Goal: Information Seeking & Learning: Learn about a topic

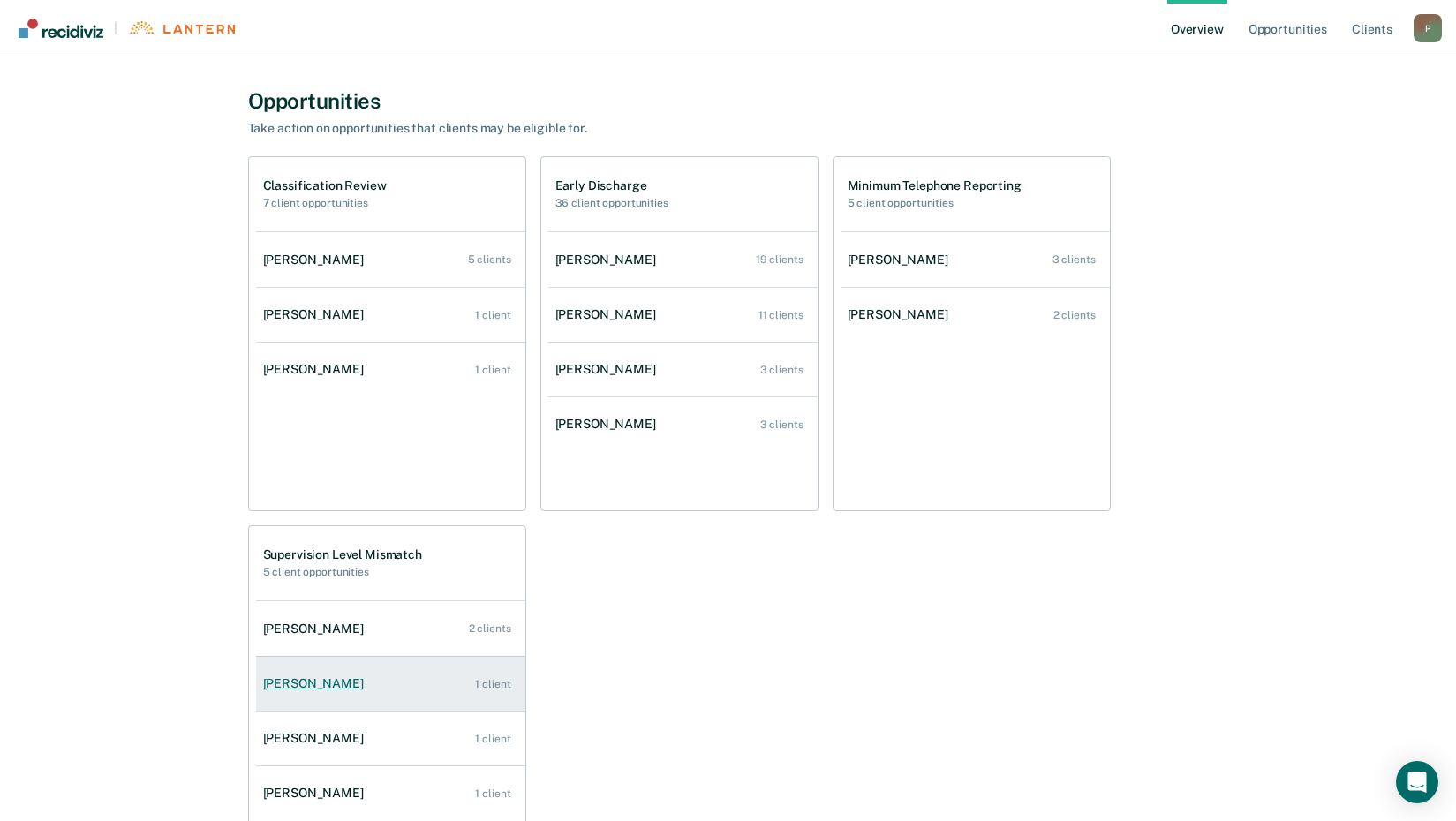
scroll to position [1052, 0]
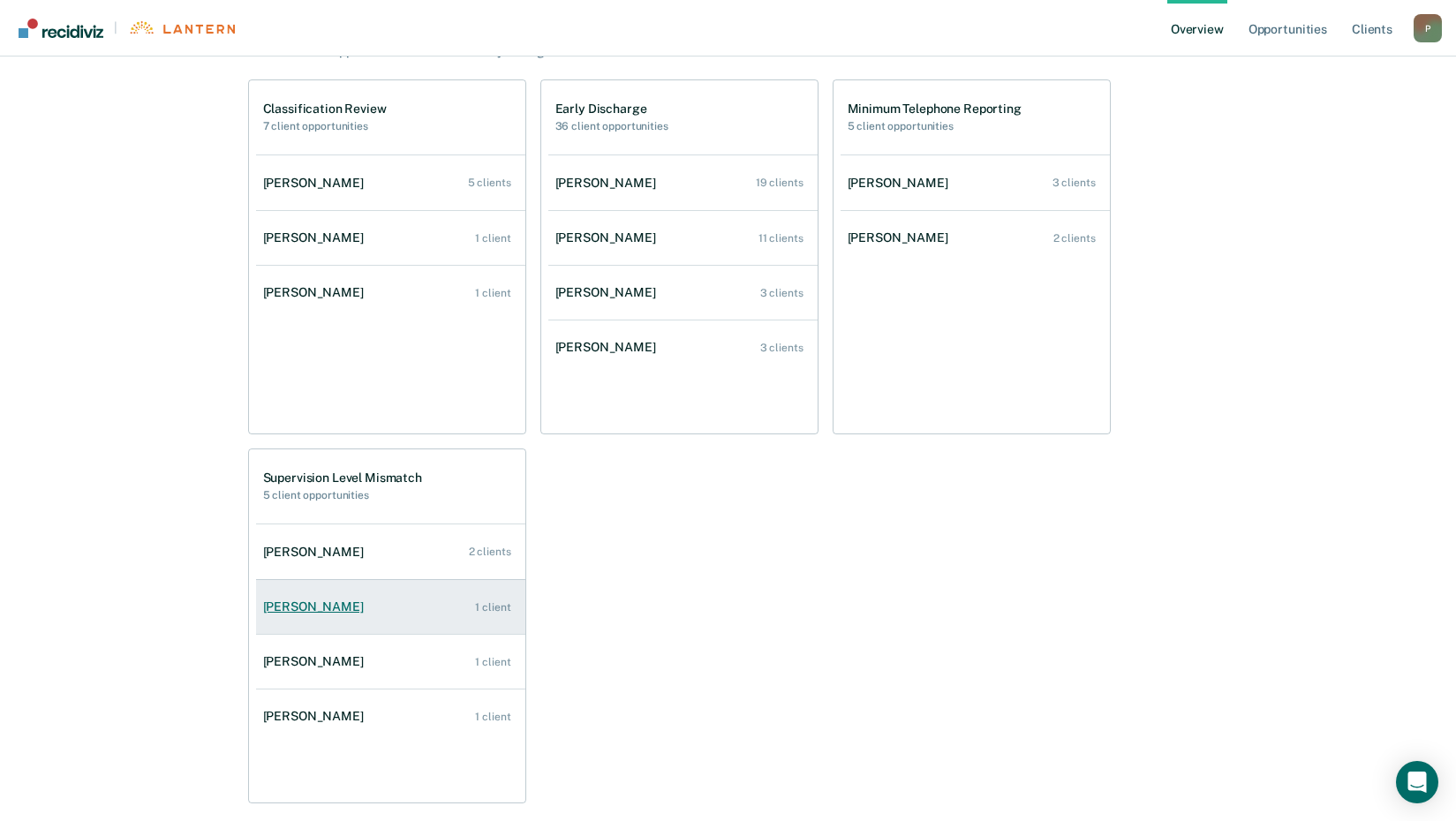
click at [340, 612] on div "[PERSON_NAME]" at bounding box center [317, 607] width 108 height 15
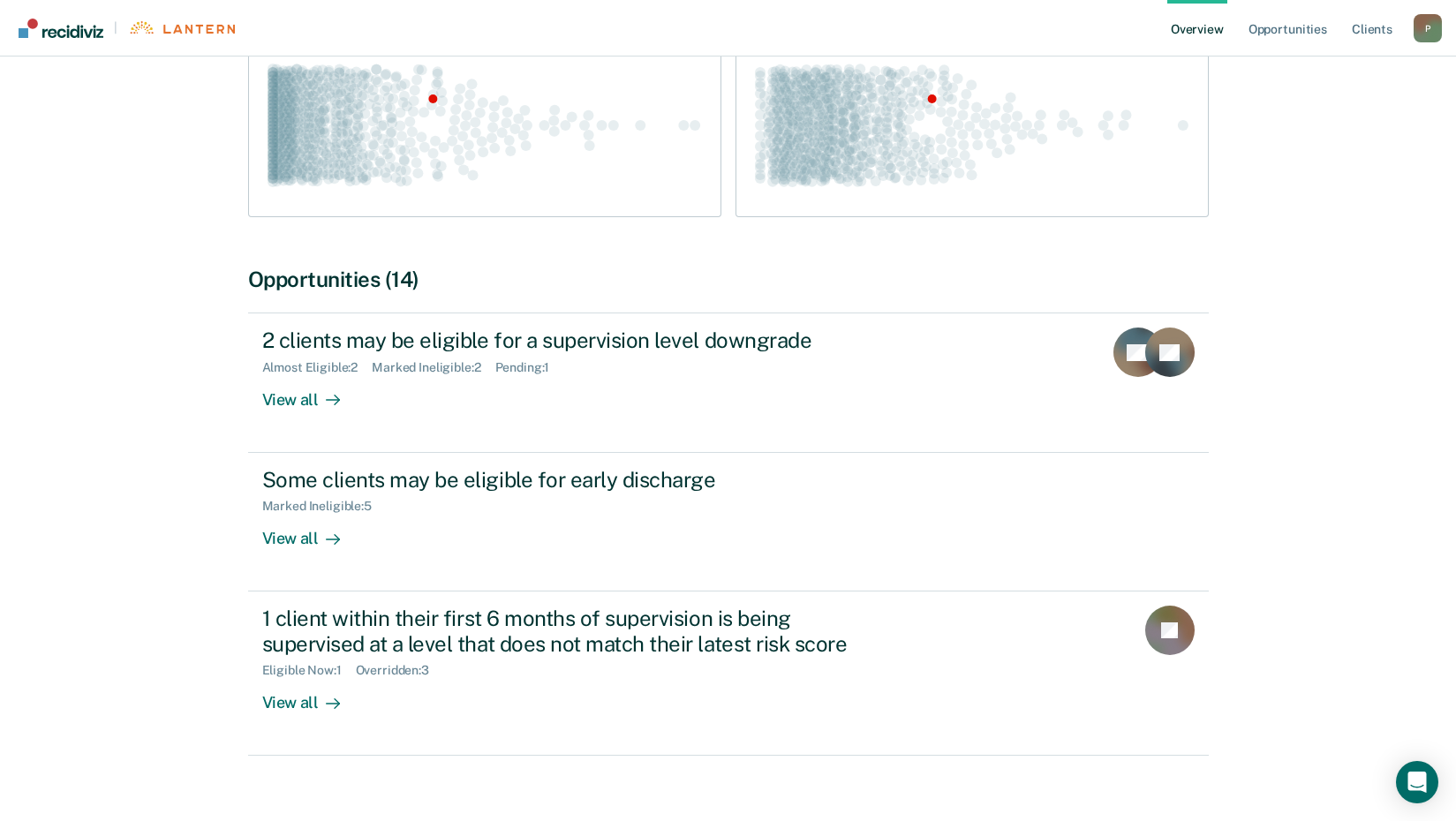
scroll to position [343, 0]
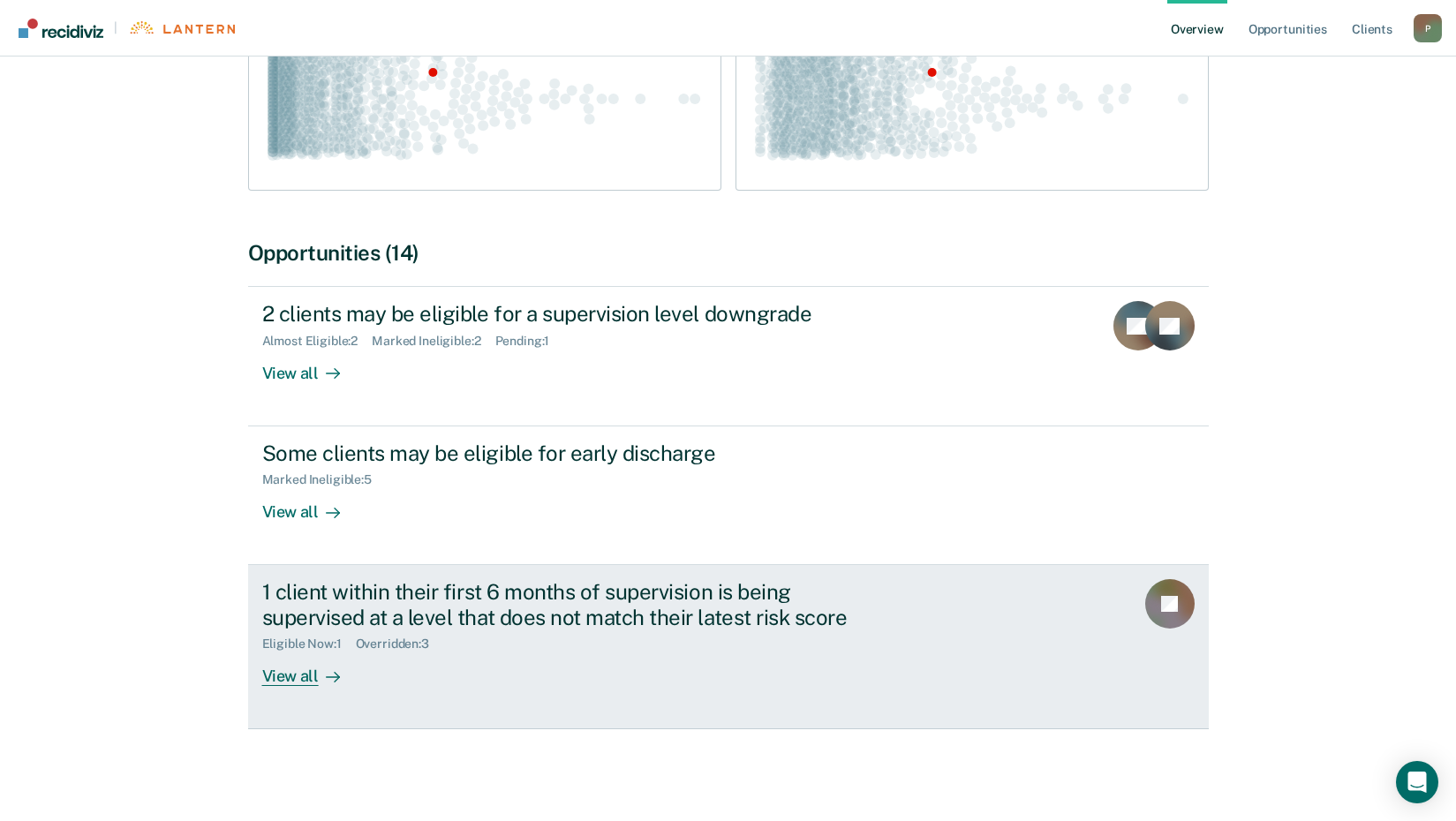
click at [294, 680] on div "View all" at bounding box center [312, 668] width 99 height 34
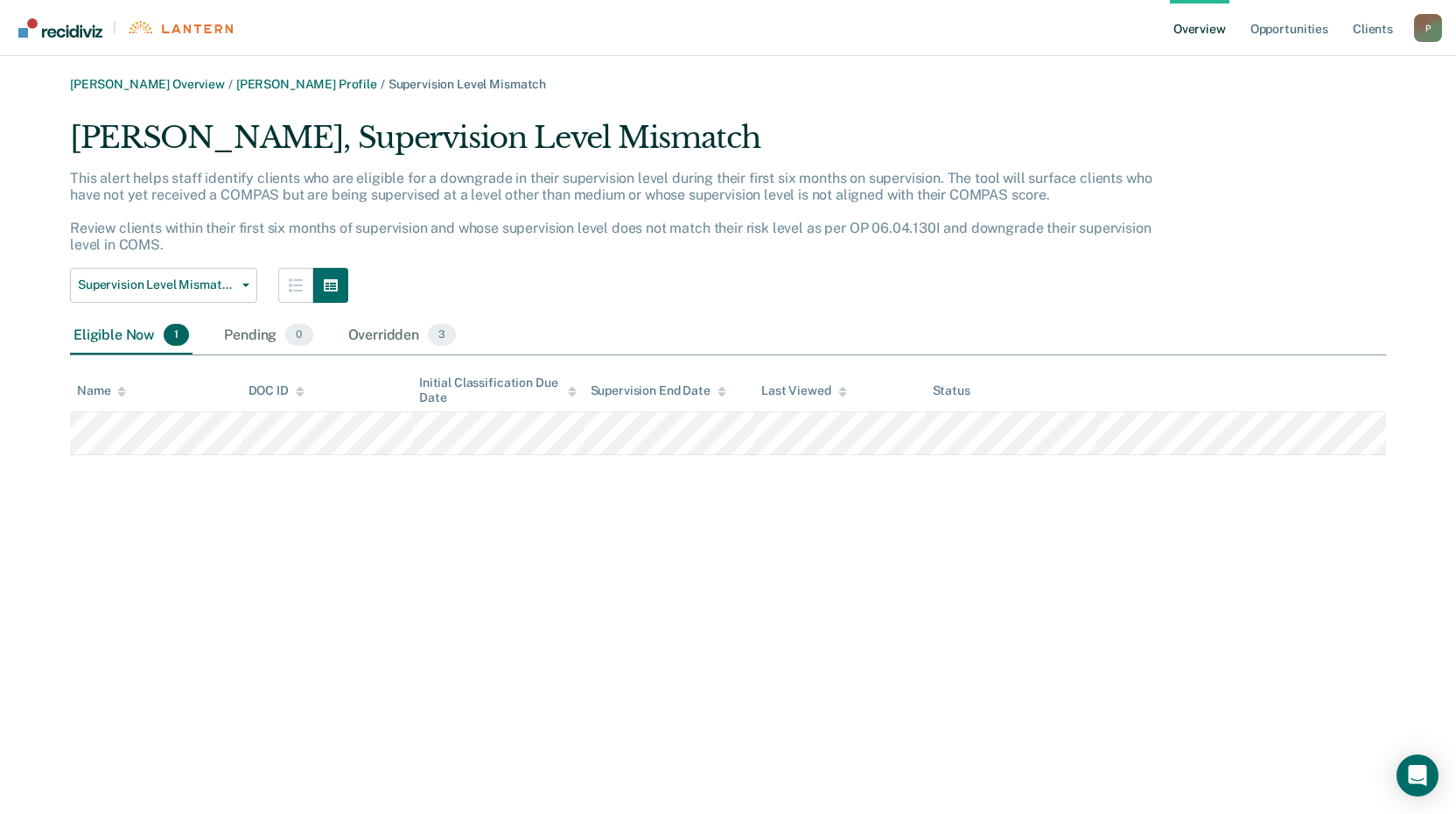
click at [1186, 293] on div "[PERSON_NAME], Supervision Level Mismatch This alert helps staff identify clien…" at bounding box center [728, 287] width 1316 height 335
click at [802, 462] on div "[PERSON_NAME] Overview / [PERSON_NAME] Profile / Supervision Level Mismatch [PE…" at bounding box center [728, 417] width 1414 height 681
click at [1295, 30] on link "Opportunities" at bounding box center [1290, 28] width 85 height 56
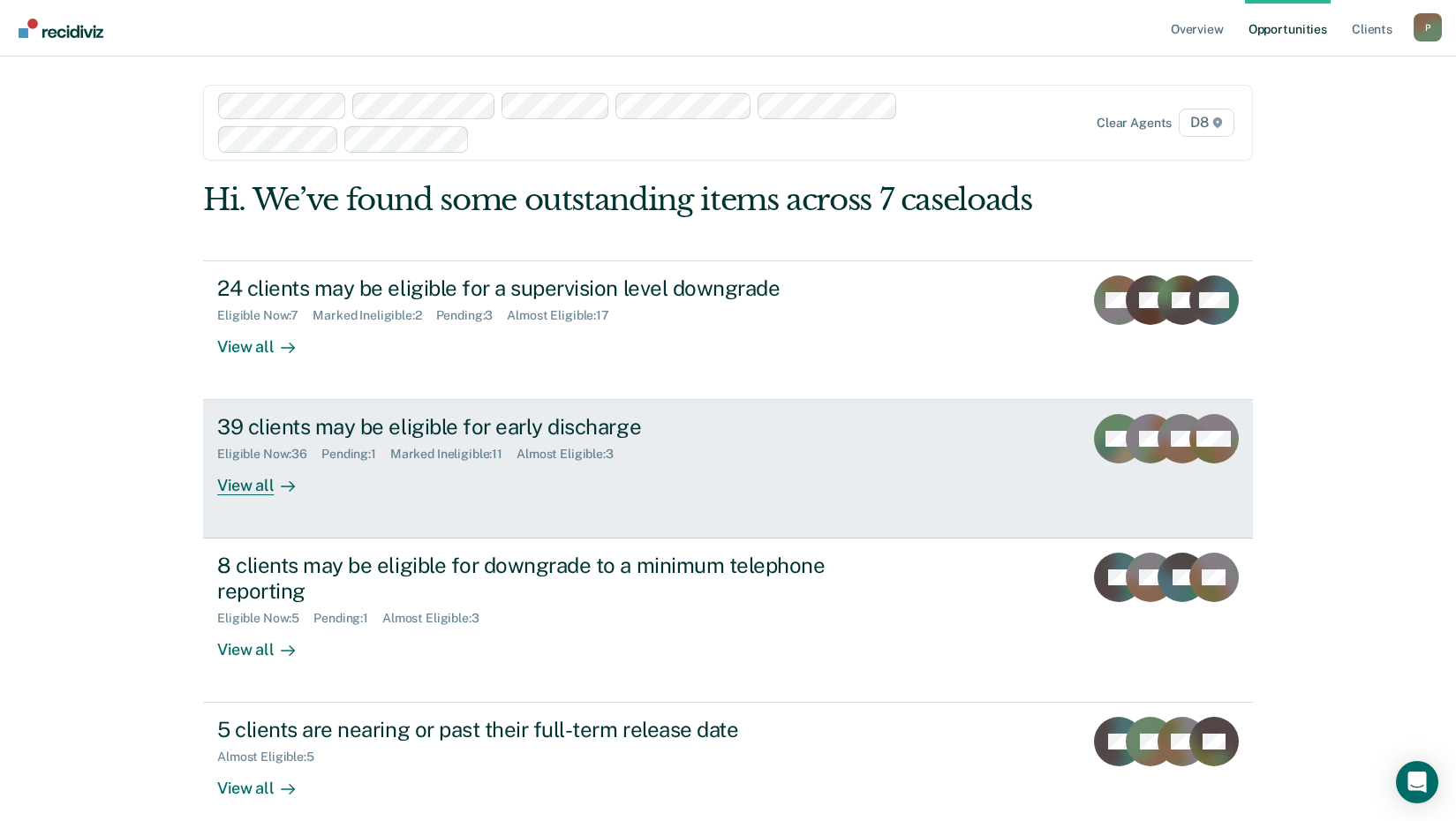
click at [254, 489] on div "View all" at bounding box center [266, 478] width 99 height 34
